Goal: Task Accomplishment & Management: Use online tool/utility

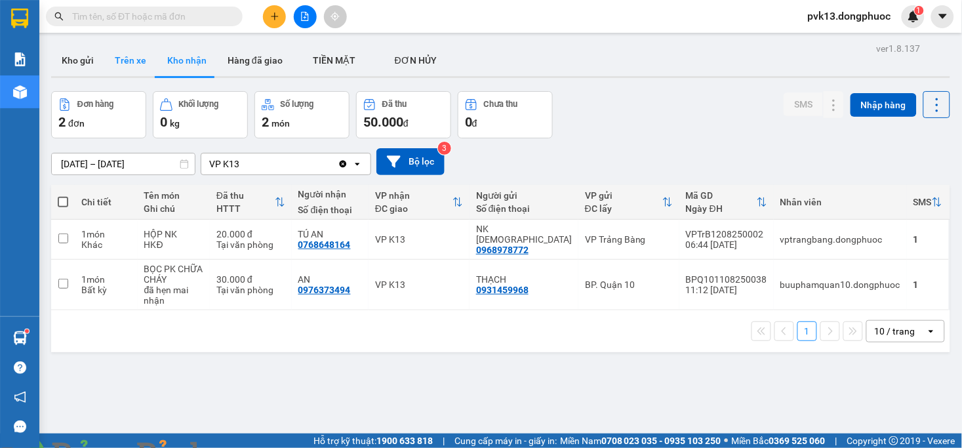
click at [133, 59] on button "Trên xe" at bounding box center [130, 60] width 52 height 31
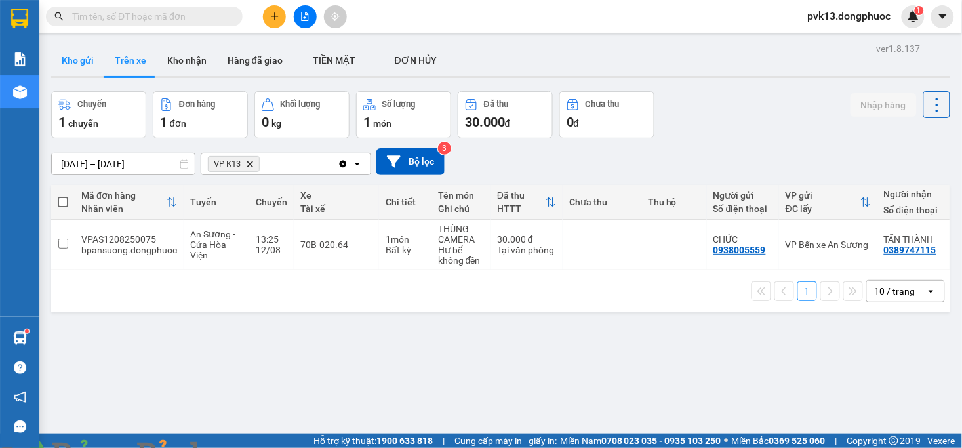
click at [82, 62] on button "Kho gửi" at bounding box center [77, 60] width 53 height 31
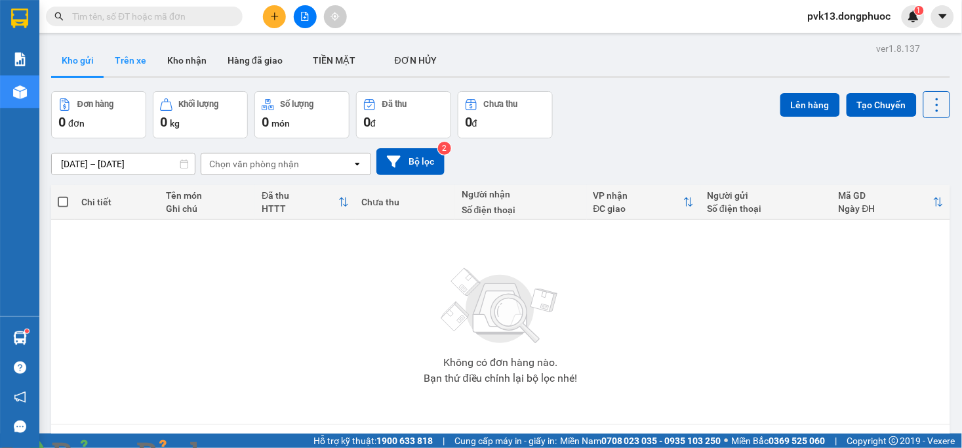
click at [138, 54] on button "Trên xe" at bounding box center [130, 60] width 52 height 31
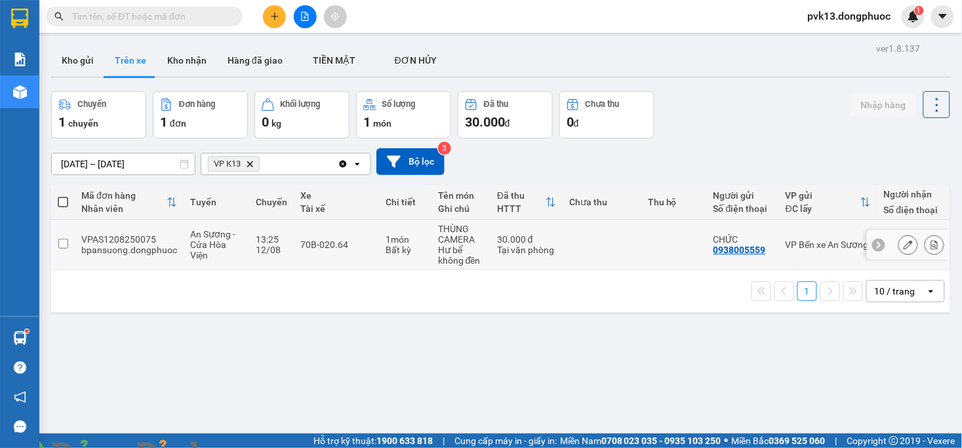
click at [361, 247] on div "70B-020.64" at bounding box center [336, 244] width 72 height 10
checkbox input "true"
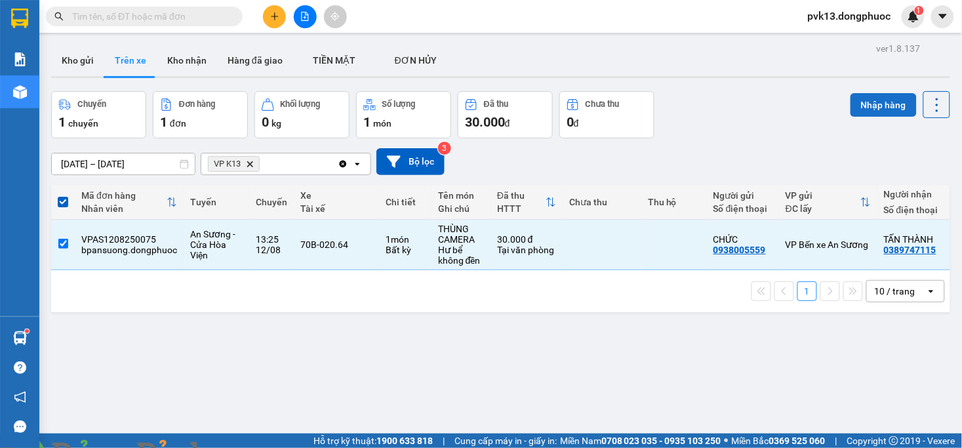
click at [879, 106] on button "Nhập hàng" at bounding box center [883, 105] width 66 height 24
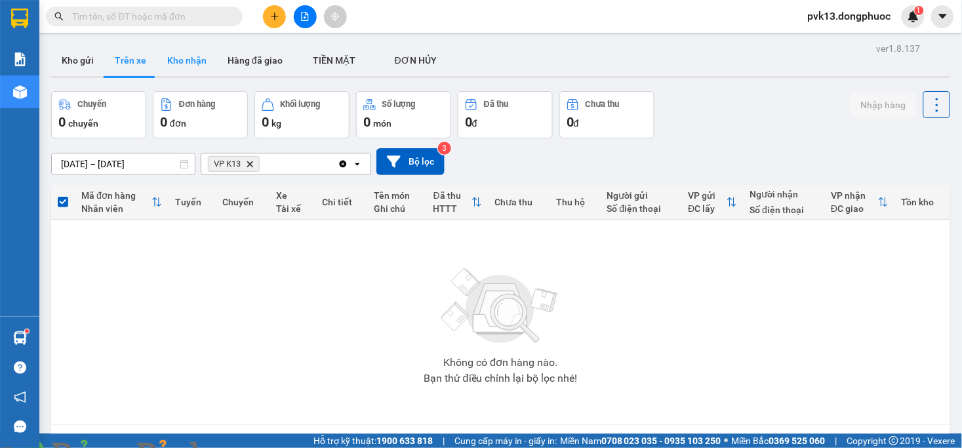
click at [195, 62] on button "Kho nhận" at bounding box center [187, 60] width 60 height 31
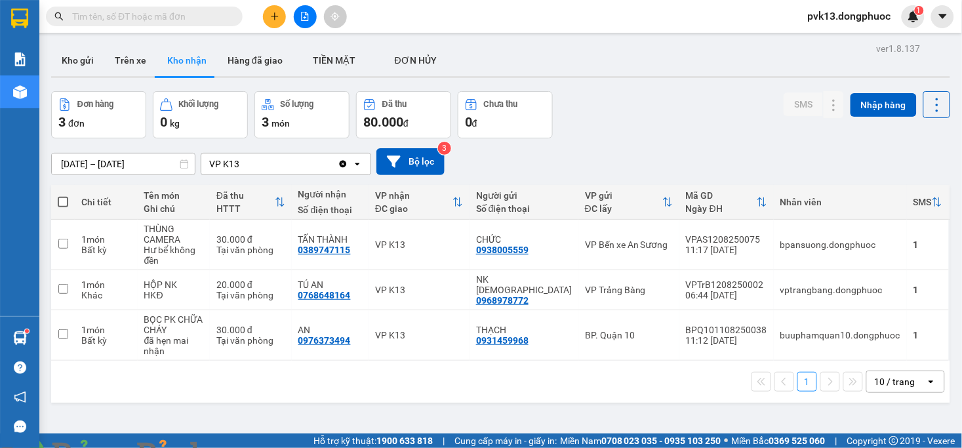
click at [241, 447] on span at bounding box center [225, 455] width 31 height 13
click at [241, 447] on img at bounding box center [237, 456] width 8 height 8
click at [132, 58] on button "Trên xe" at bounding box center [130, 60] width 52 height 31
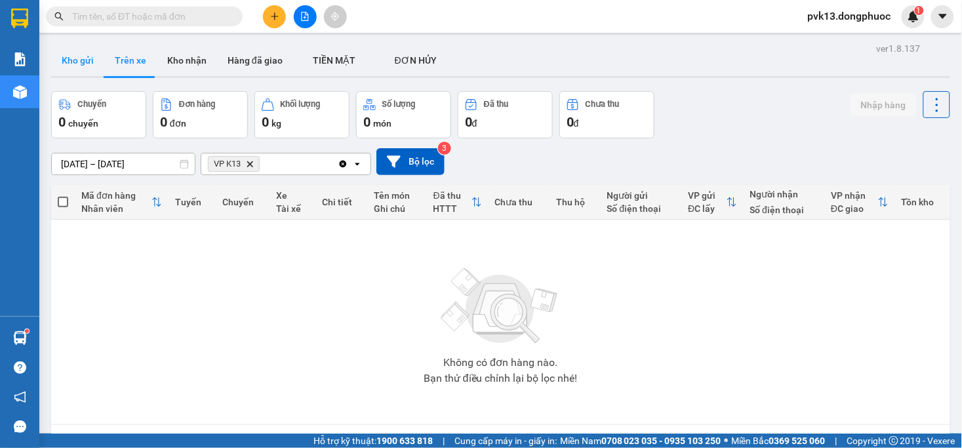
click at [94, 57] on button "Kho gửi" at bounding box center [77, 60] width 53 height 31
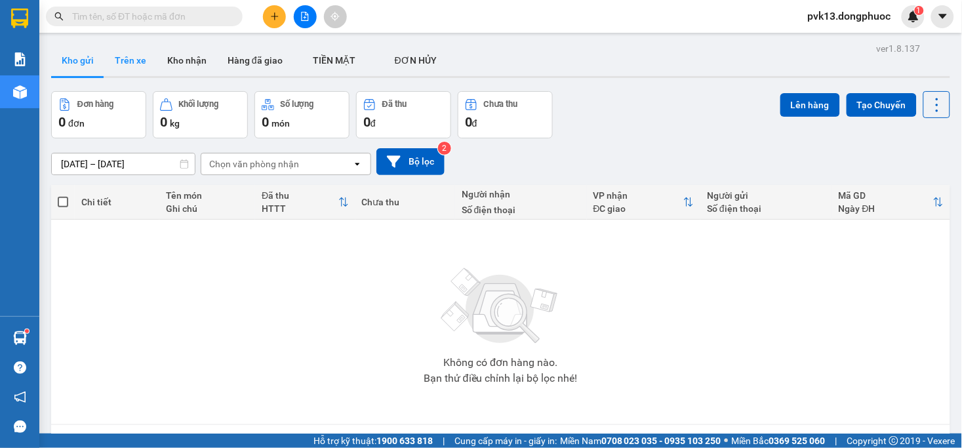
click at [132, 62] on button "Trên xe" at bounding box center [130, 60] width 52 height 31
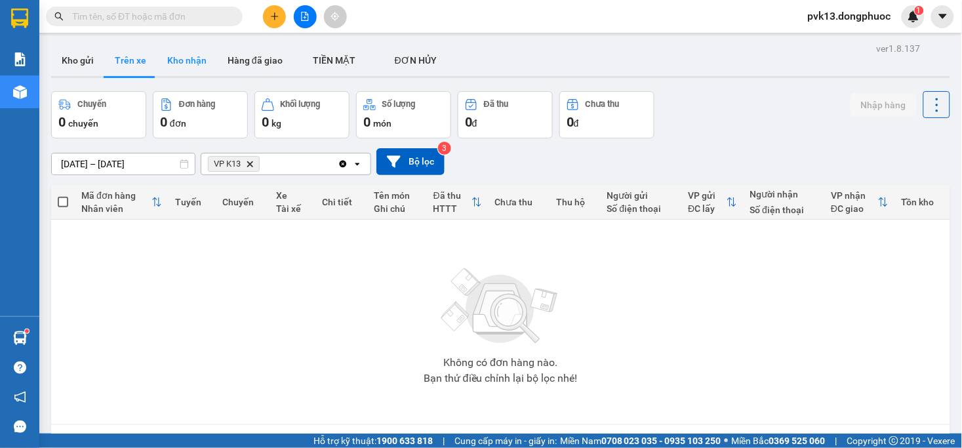
click at [181, 66] on button "Kho nhận" at bounding box center [187, 60] width 60 height 31
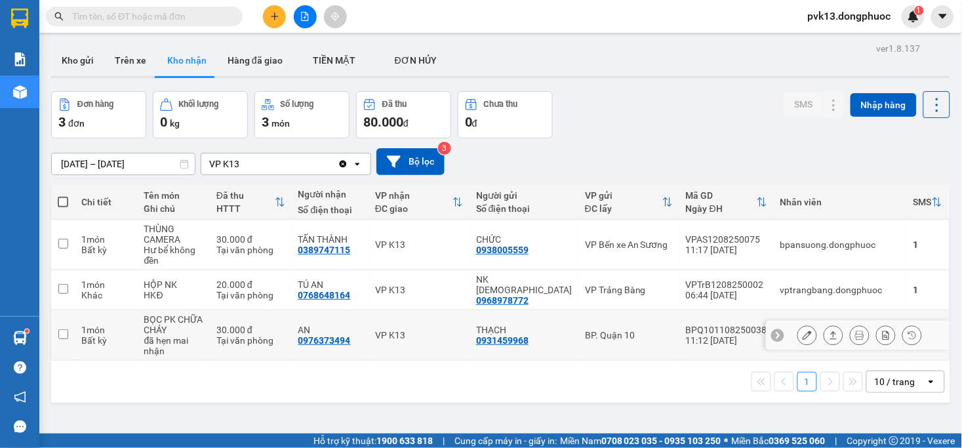
click at [441, 316] on td "VP K13" at bounding box center [418, 335] width 101 height 50
checkbox input "true"
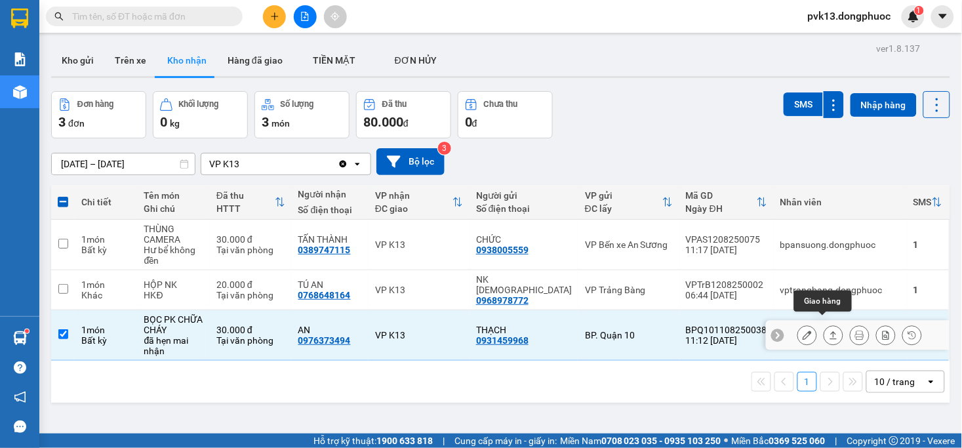
click at [829, 330] on icon at bounding box center [833, 334] width 9 height 9
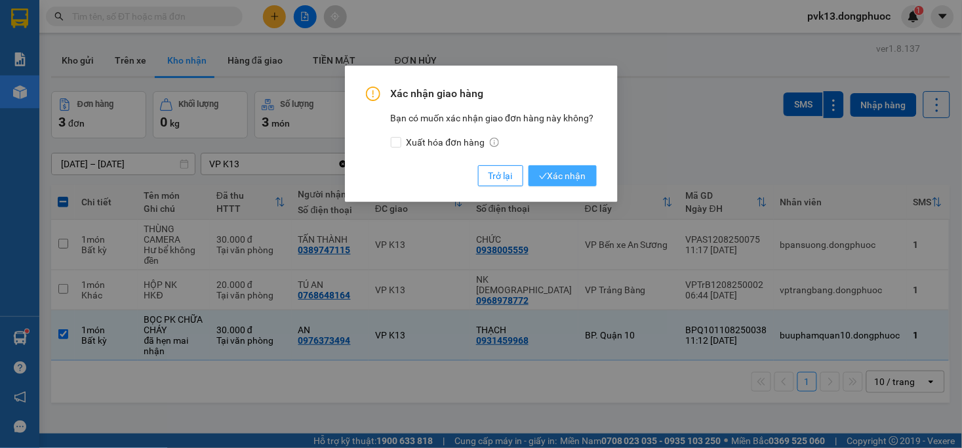
click at [544, 180] on icon "check" at bounding box center [543, 176] width 9 height 9
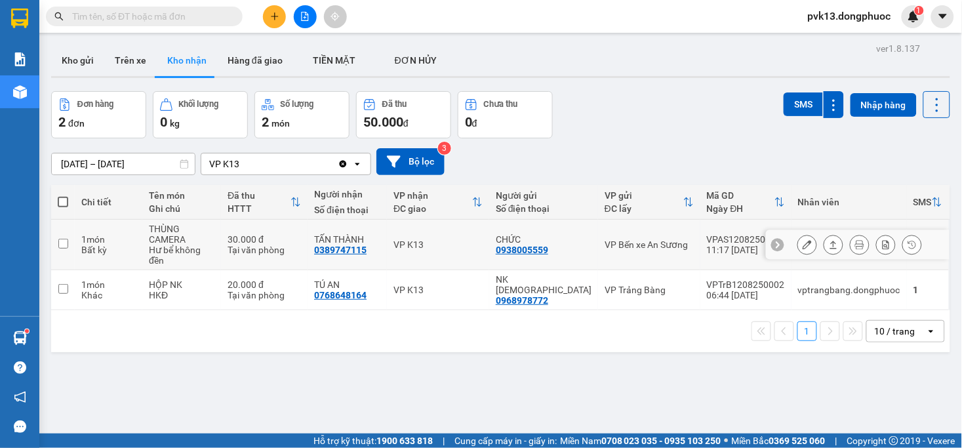
click at [462, 232] on td "VP K13" at bounding box center [438, 245] width 102 height 50
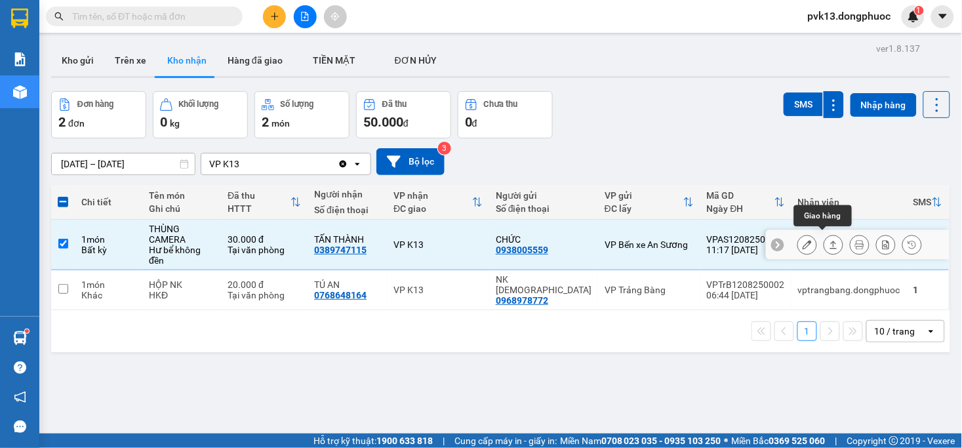
click at [829, 240] on icon at bounding box center [833, 244] width 9 height 9
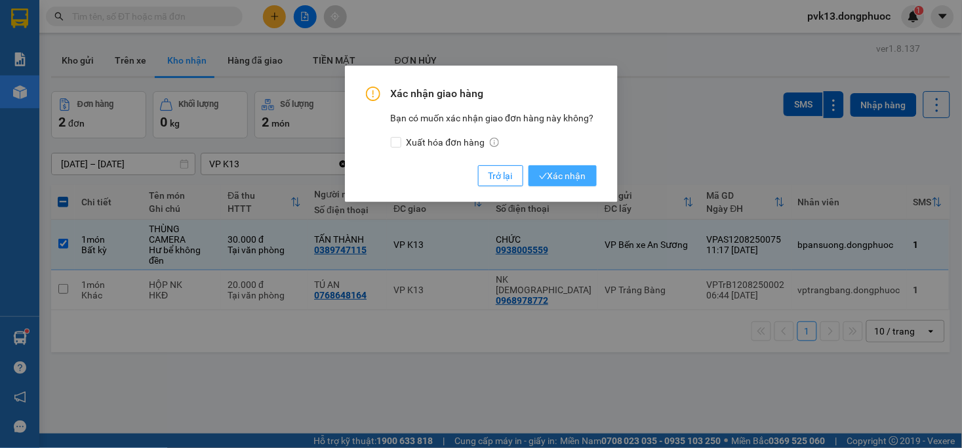
click at [553, 179] on span "Xác nhận" at bounding box center [562, 176] width 47 height 14
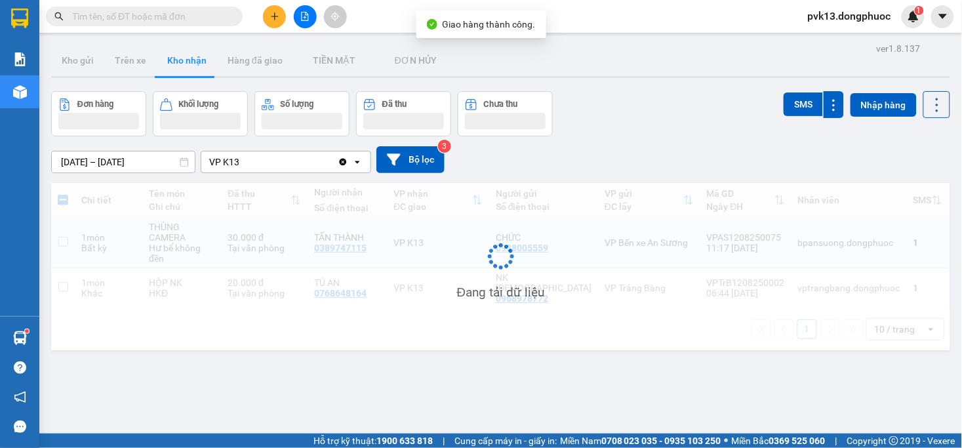
checkbox input "false"
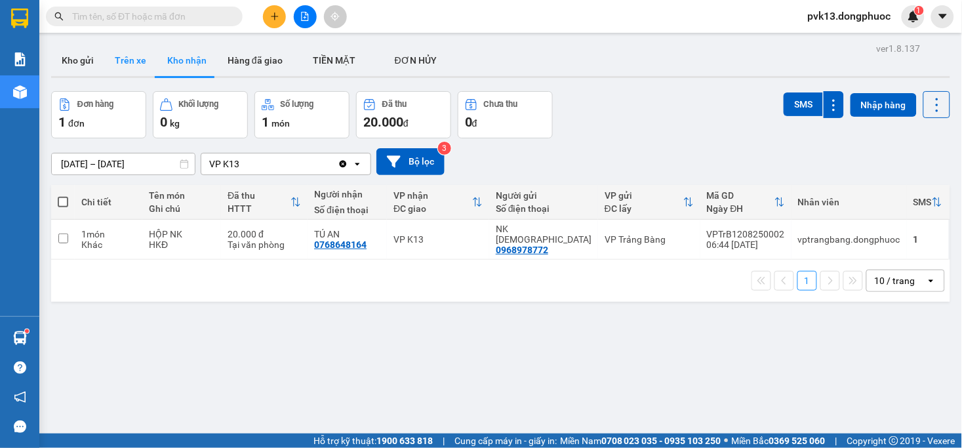
click at [126, 50] on button "Trên xe" at bounding box center [130, 60] width 52 height 31
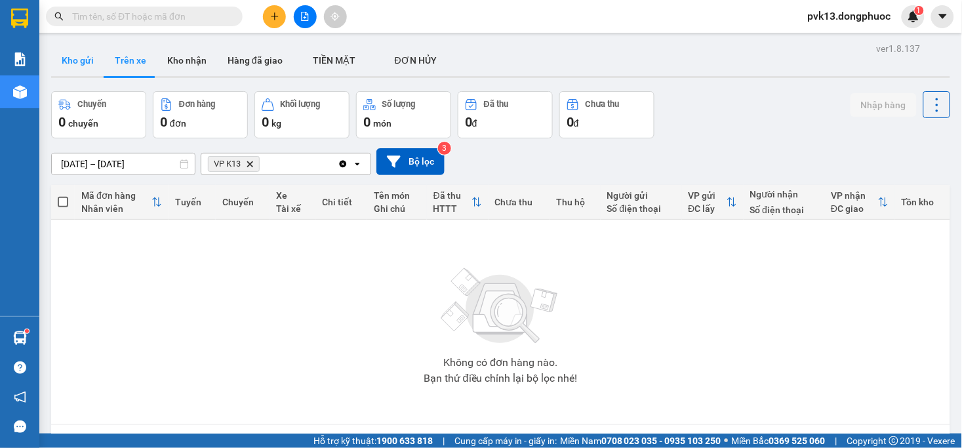
click at [86, 61] on button "Kho gửi" at bounding box center [77, 60] width 53 height 31
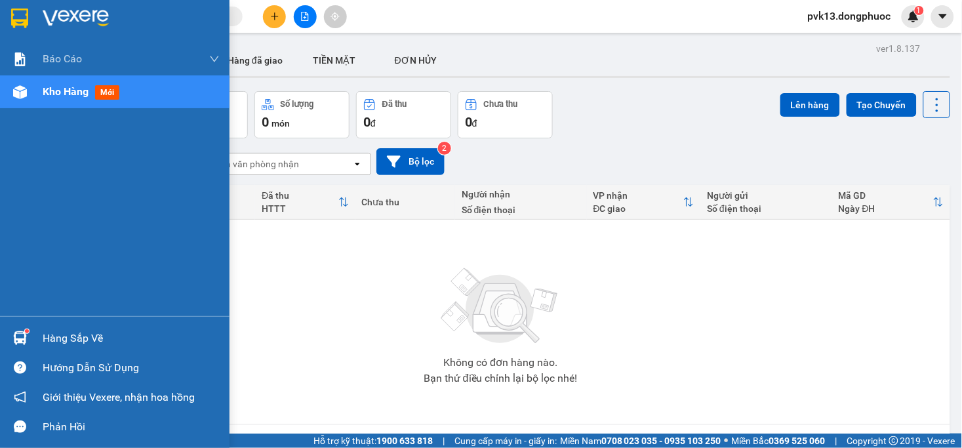
click at [56, 87] on span "Kho hàng" at bounding box center [66, 91] width 46 height 12
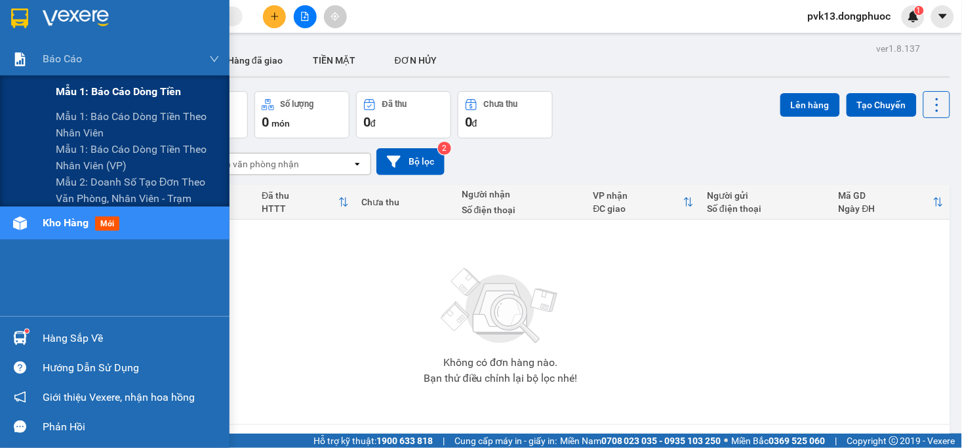
click at [89, 80] on div "Mẫu 1: Báo cáo dòng tiền" at bounding box center [138, 91] width 164 height 33
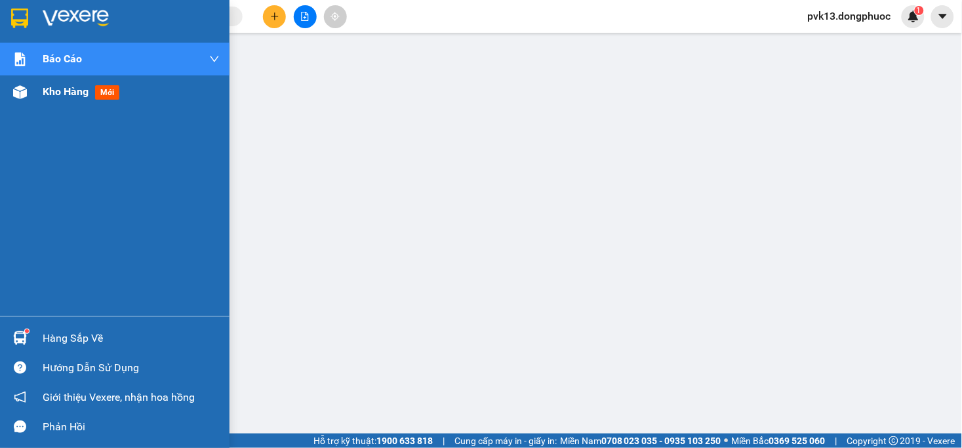
click at [38, 92] on div "Kho hàng mới" at bounding box center [114, 91] width 229 height 33
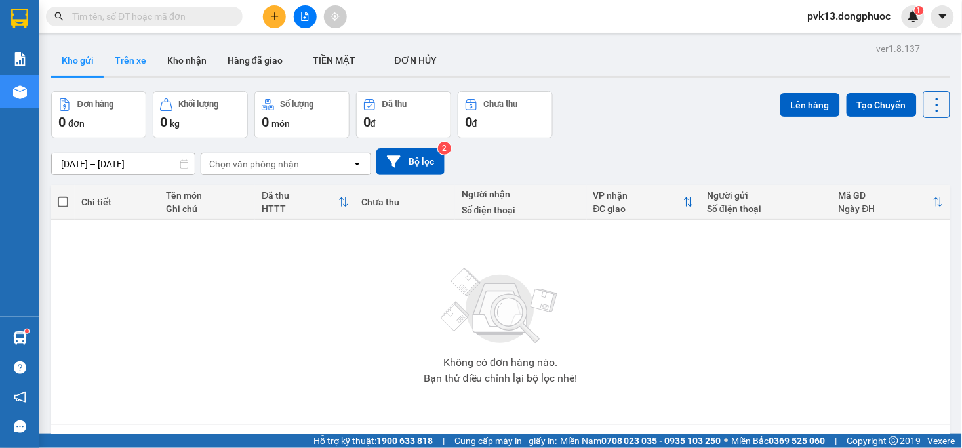
click at [131, 58] on button "Trên xe" at bounding box center [130, 60] width 52 height 31
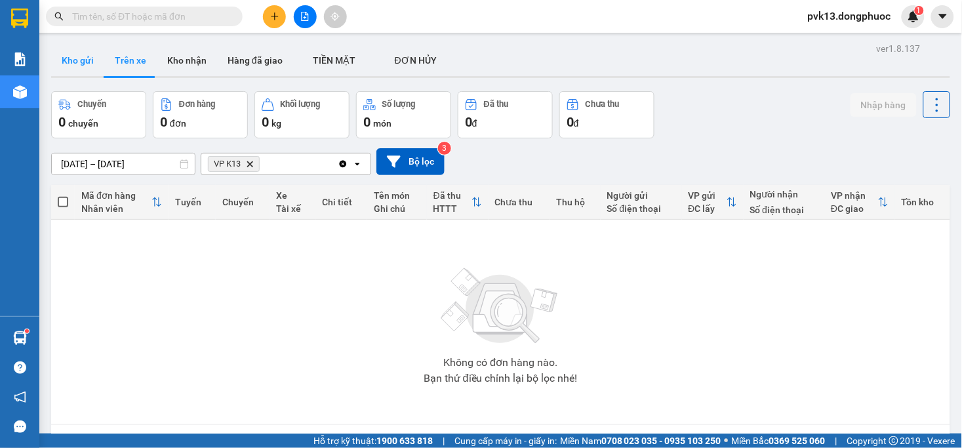
click at [76, 59] on button "Kho gửi" at bounding box center [77, 60] width 53 height 31
